Goal: Transaction & Acquisition: Purchase product/service

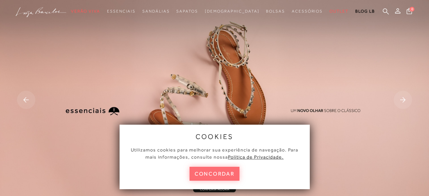
click at [224, 173] on button "concordar" at bounding box center [215, 174] width 50 height 14
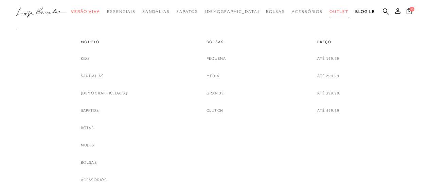
click at [330, 12] on span "Outlet" at bounding box center [339, 11] width 19 height 5
click at [104, 75] on link "Sandálias" at bounding box center [92, 75] width 23 height 7
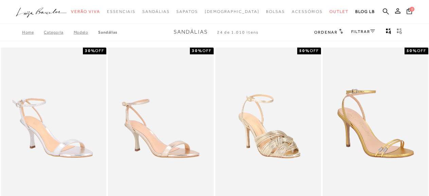
click at [368, 30] on link "FILTRAR" at bounding box center [363, 31] width 24 height 5
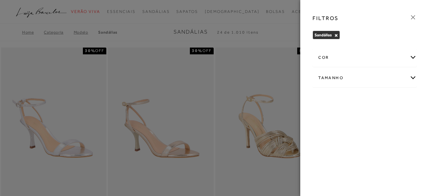
click at [335, 76] on div "Tamanho" at bounding box center [365, 78] width 104 height 18
click at [382, 156] on span "38" at bounding box center [387, 153] width 10 height 5
click at [381, 158] on input "38" at bounding box center [384, 155] width 7 height 7
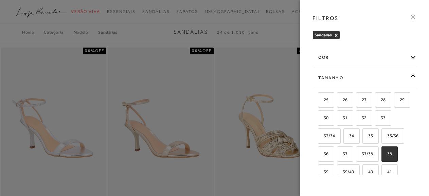
checkbox input "true"
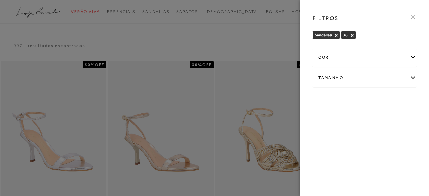
click at [413, 16] on icon at bounding box center [413, 17] width 7 height 7
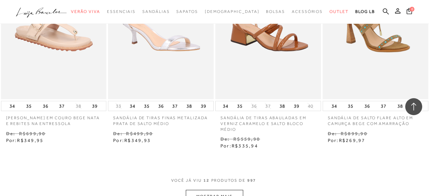
scroll to position [612, 0]
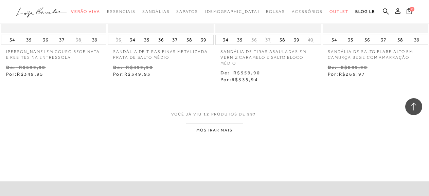
click at [200, 124] on button "MOSTRAR MAIS" at bounding box center [214, 130] width 57 height 13
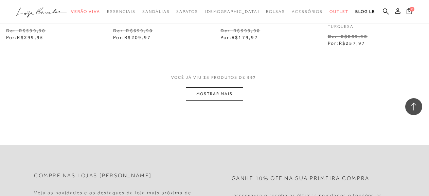
scroll to position [1291, 0]
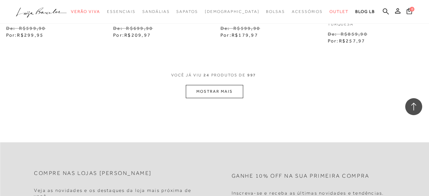
click at [206, 85] on button "MOSTRAR MAIS" at bounding box center [214, 91] width 57 height 13
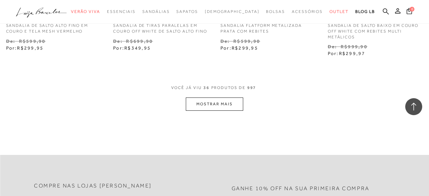
scroll to position [1937, 0]
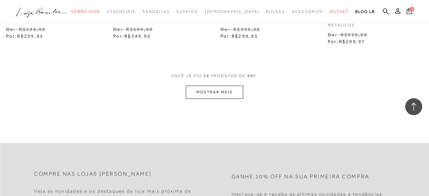
click at [224, 86] on button "MOSTRAR MAIS" at bounding box center [214, 92] width 57 height 13
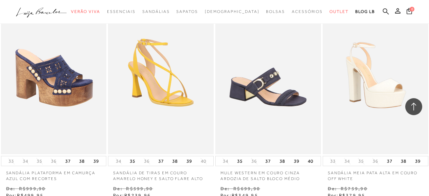
scroll to position [2379, 0]
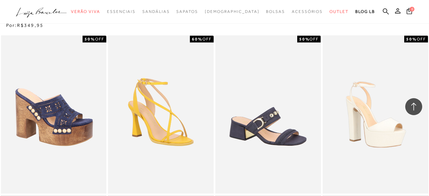
click at [414, 104] on icon at bounding box center [414, 107] width 5 height 8
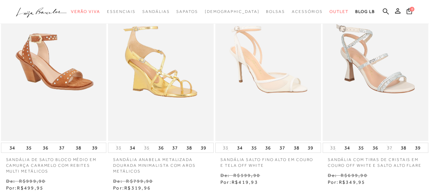
scroll to position [0, 0]
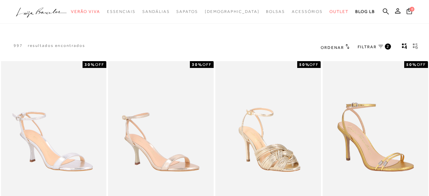
click at [373, 47] on span "FILTRAR" at bounding box center [367, 47] width 19 height 6
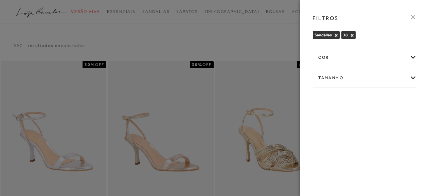
click at [325, 58] on div "cor" at bounding box center [365, 58] width 104 height 18
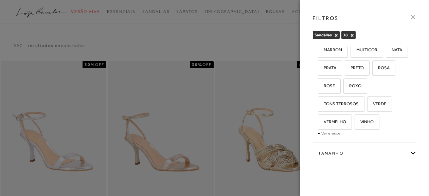
scroll to position [136, 0]
click at [346, 70] on span "PRETO" at bounding box center [355, 67] width 18 height 5
click at [344, 70] on input "PRETO" at bounding box center [347, 69] width 7 height 7
checkbox input "true"
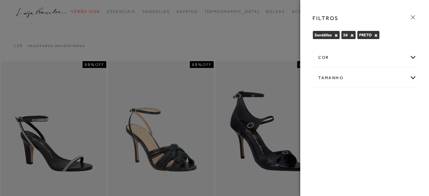
click at [413, 18] on icon at bounding box center [413, 17] width 4 height 4
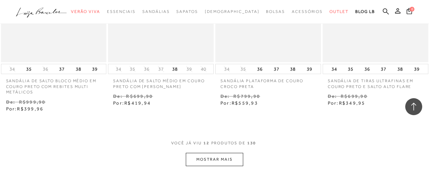
scroll to position [612, 0]
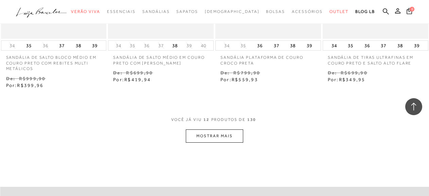
click at [219, 136] on button "MOSTRAR MAIS" at bounding box center [214, 135] width 57 height 13
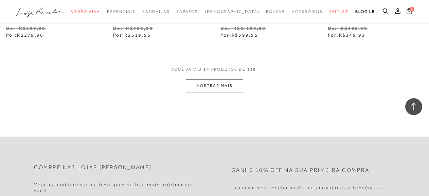
scroll to position [1325, 0]
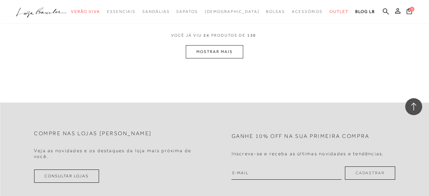
click at [226, 51] on button "MOSTRAR MAIS" at bounding box center [214, 51] width 57 height 13
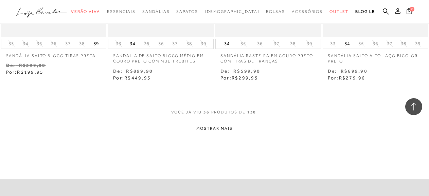
scroll to position [1955, 0]
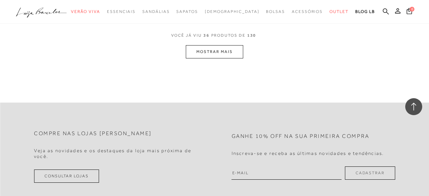
click at [215, 45] on button "MOSTRAR MAIS" at bounding box center [214, 51] width 57 height 13
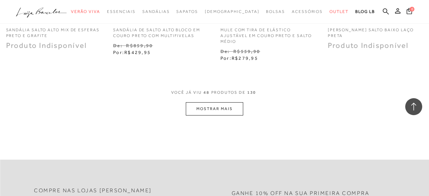
scroll to position [2522, 0]
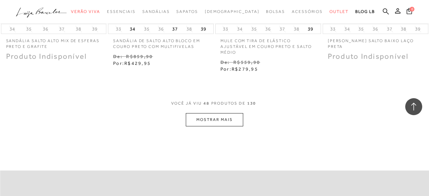
click at [220, 118] on button "MOSTRAR MAIS" at bounding box center [214, 119] width 57 height 13
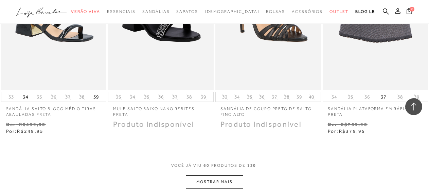
scroll to position [3134, 0]
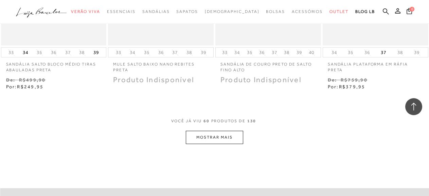
click at [208, 135] on button "MOSTRAR MAIS" at bounding box center [214, 137] width 57 height 13
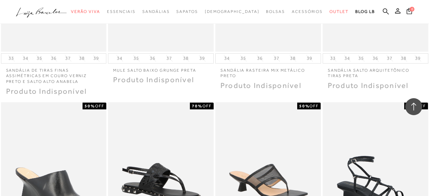
scroll to position [0, 0]
